Goal: Information Seeking & Learning: Learn about a topic

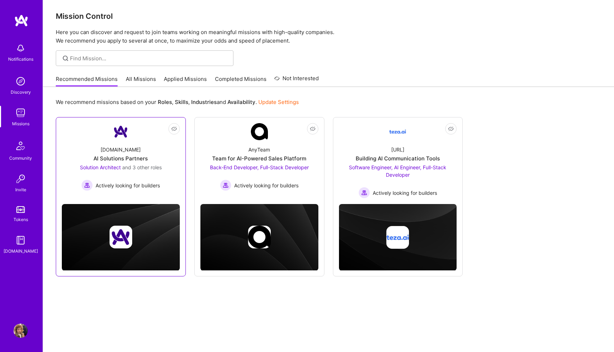
scroll to position [5, 0]
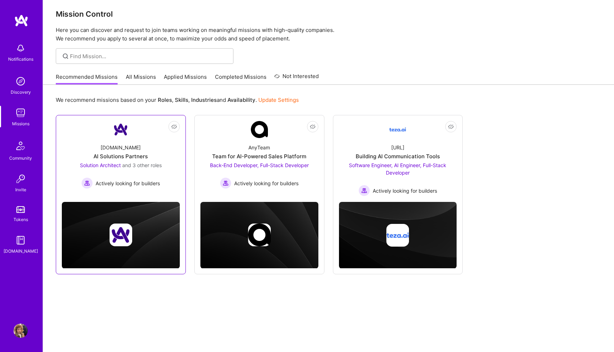
click at [146, 142] on div "[DOMAIN_NAME] AI Solutions Partners Solution Architect and 3 other roles Active…" at bounding box center [121, 163] width 118 height 51
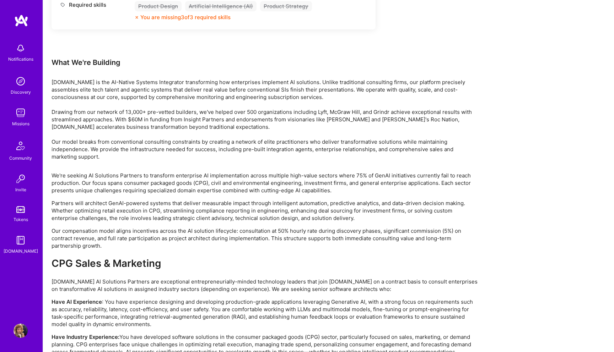
scroll to position [1170, 0]
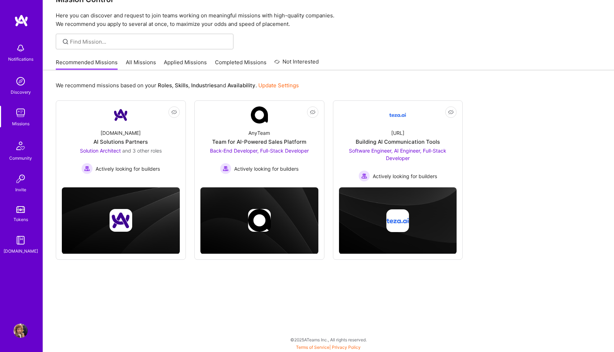
scroll to position [5, 0]
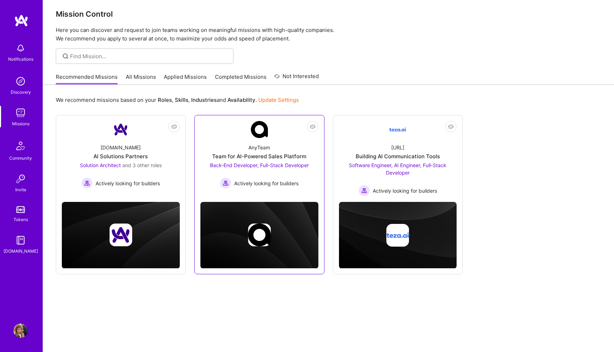
click at [276, 145] on div "AnyTeam Team for AI-Powered Sales Platform Back-End Developer, Full-Stack Devel…" at bounding box center [259, 163] width 118 height 51
